Goal: Task Accomplishment & Management: Use online tool/utility

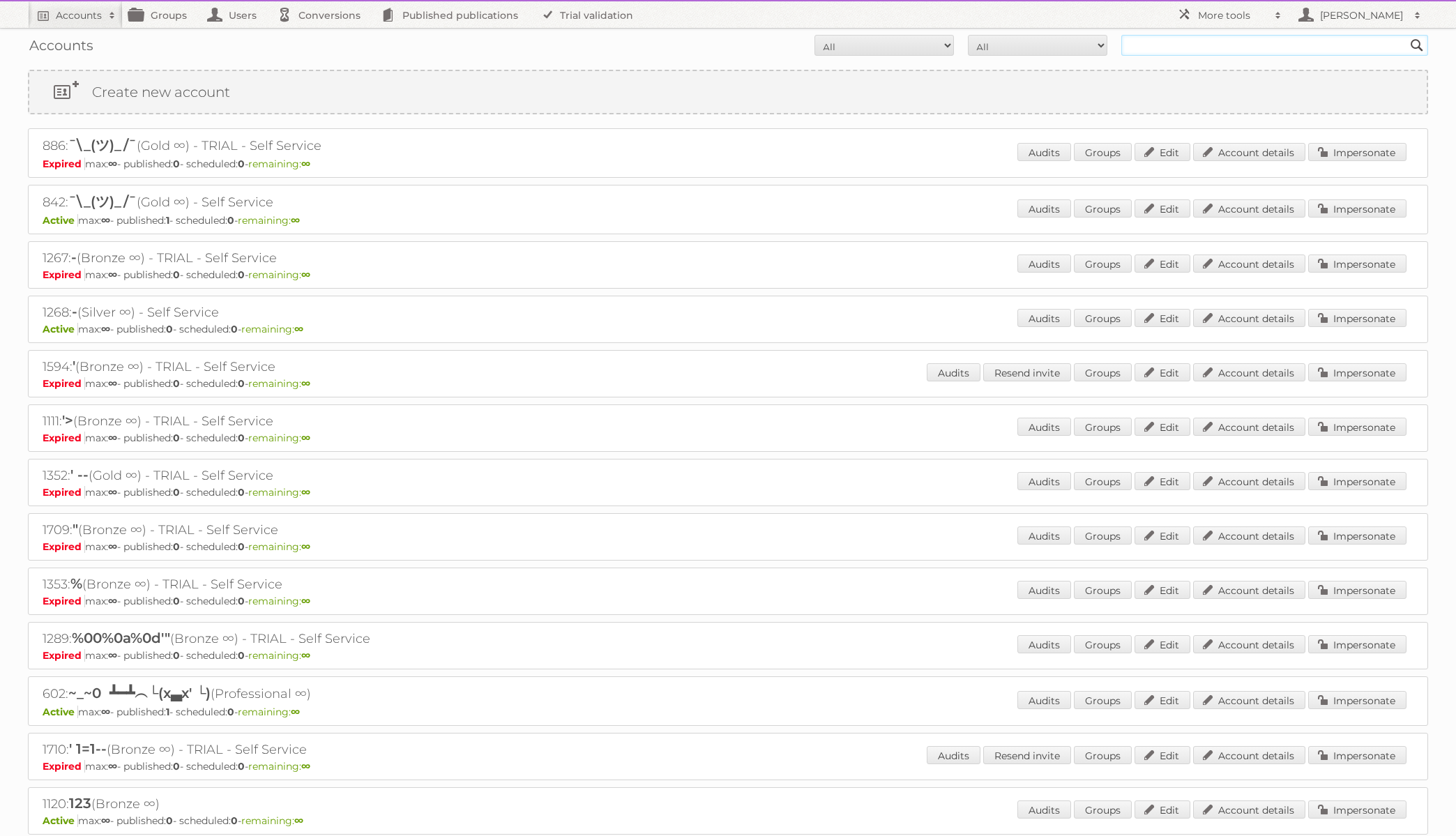
click at [1181, 48] on input "text" at bounding box center [1274, 45] width 306 height 21
type input "[PERSON_NAME]"
click at [1319, 46] on input "[PERSON_NAME]" at bounding box center [1274, 45] width 306 height 21
click at [1407, 35] on input "Search" at bounding box center [1417, 45] width 21 height 21
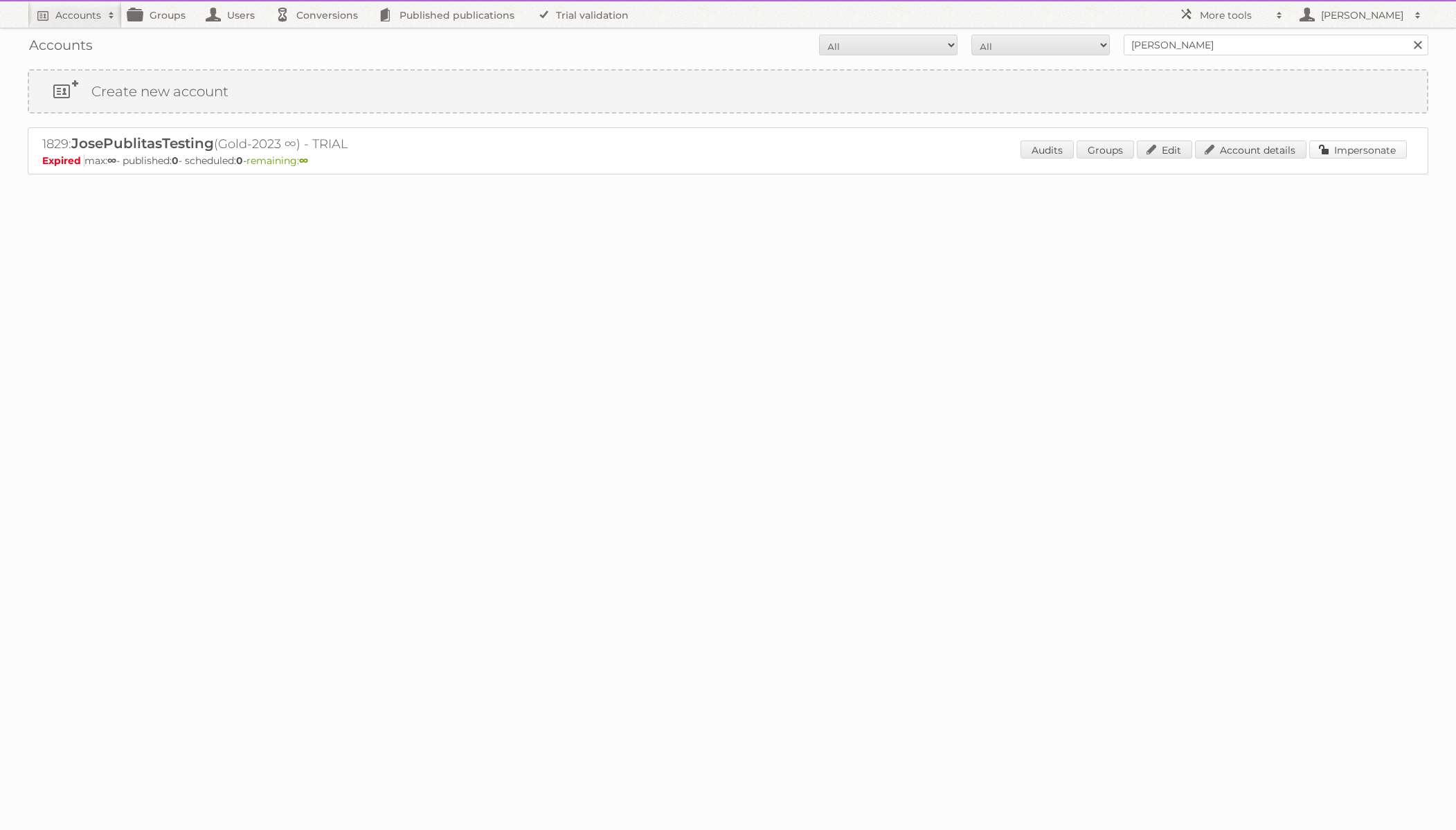
click at [1359, 148] on link "Impersonate" at bounding box center [1358, 150] width 97 height 18
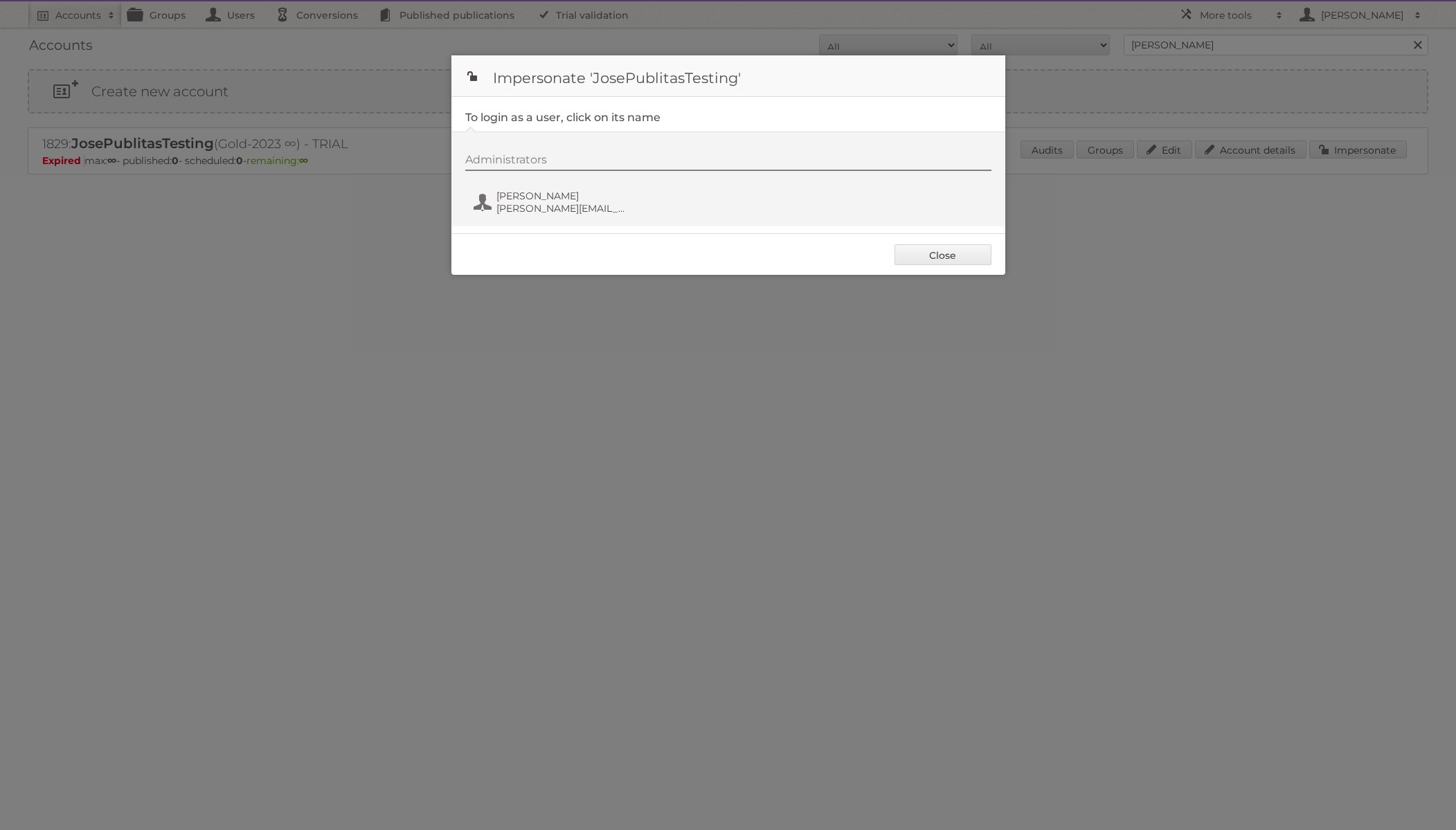
click at [532, 216] on div "Administrators [PERSON_NAME] [PERSON_NAME][EMAIL_ADDRESS][DOMAIN_NAME]" at bounding box center [735, 185] width 540 height 66
click at [532, 207] on span "[PERSON_NAME][EMAIL_ADDRESS][DOMAIN_NAME]" at bounding box center [564, 209] width 134 height 13
